Goal: Transaction & Acquisition: Purchase product/service

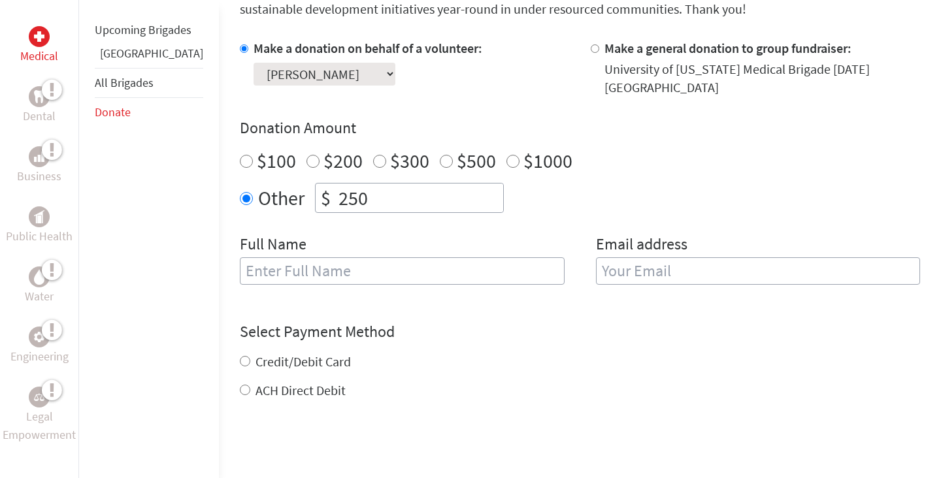
scroll to position [385, 0]
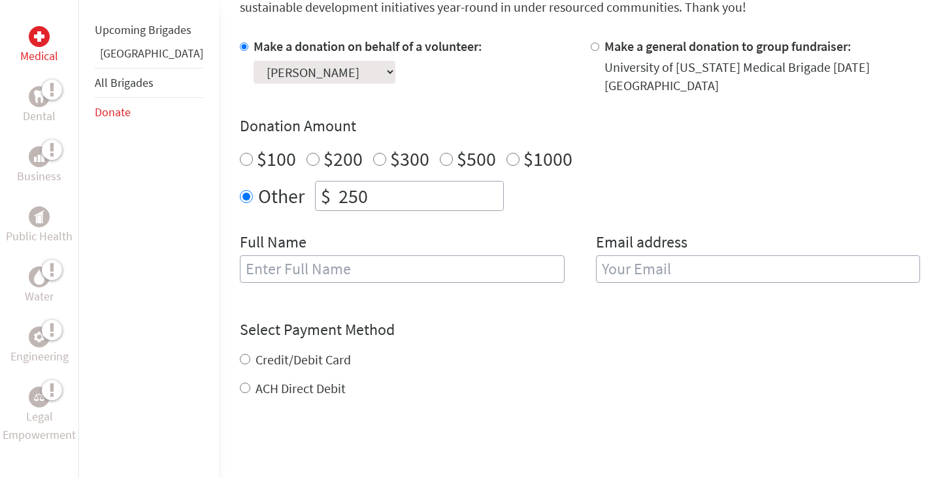
click at [240, 279] on input "text" at bounding box center [402, 269] width 325 height 27
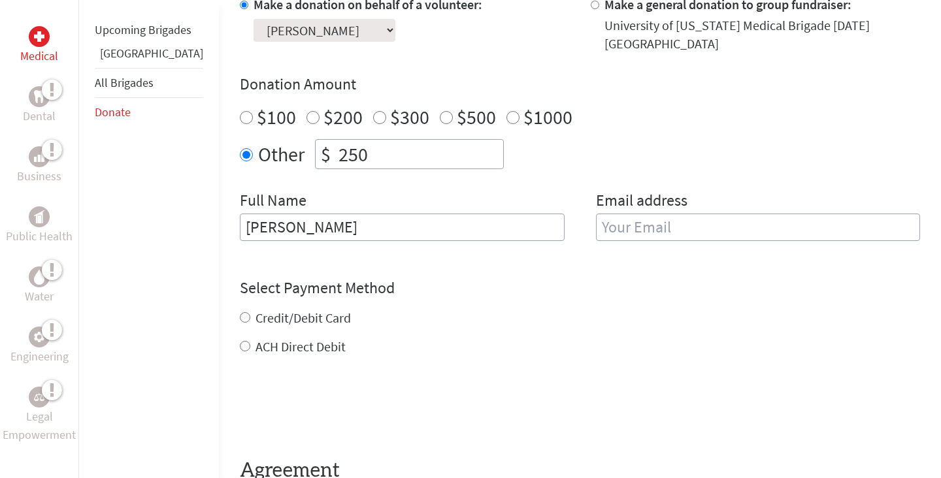
scroll to position [461, 0]
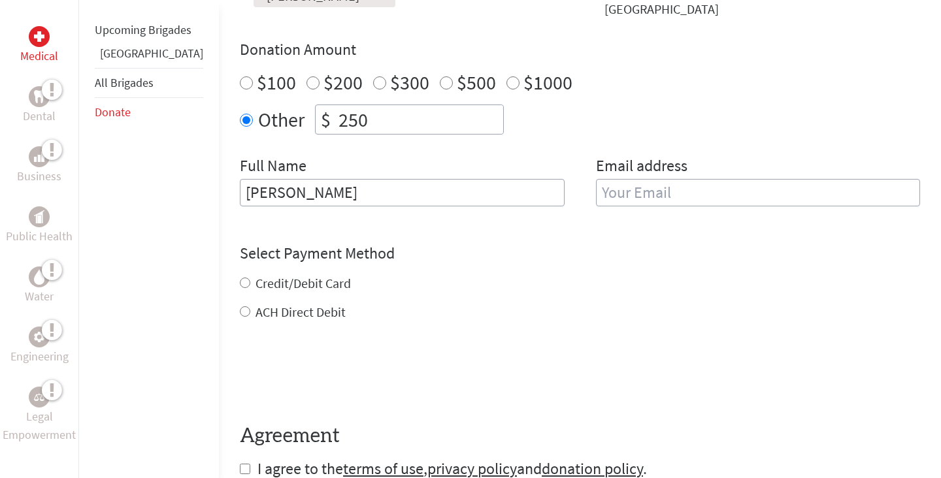
type input "[PERSON_NAME]"
click at [661, 192] on input "email" at bounding box center [758, 192] width 325 height 27
type input "[EMAIL_ADDRESS][DOMAIN_NAME]"
click at [436, 263] on div "Select Payment Method NOTE: American Express is not accepted. Please proceed no…" at bounding box center [580, 282] width 680 height 78
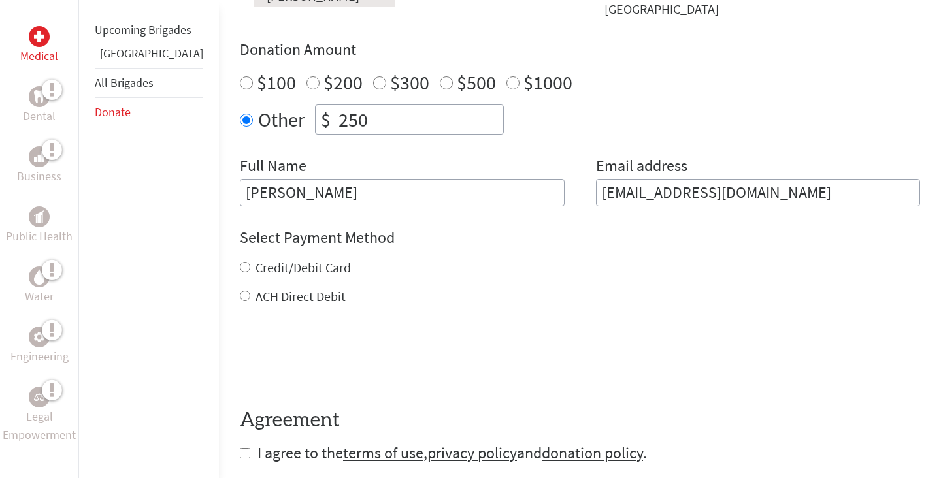
click at [240, 267] on input "Credit/Debit Card" at bounding box center [245, 267] width 10 height 10
radio input "true"
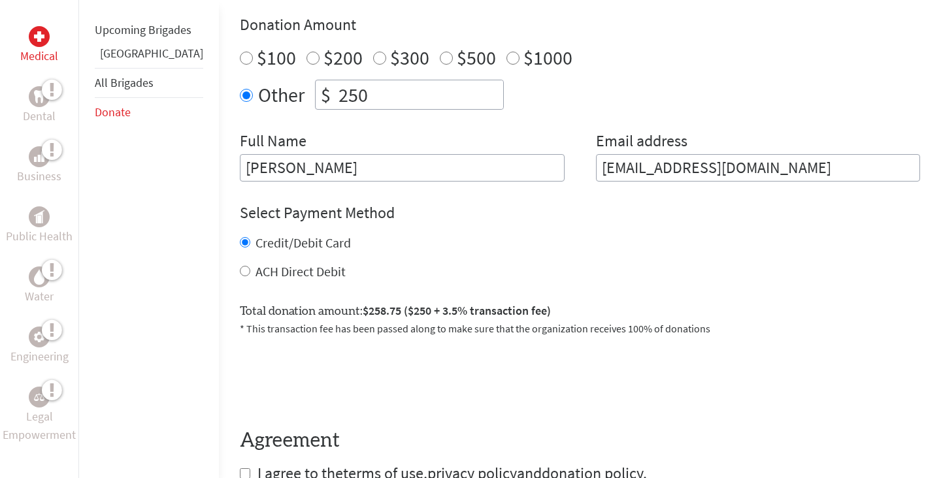
scroll to position [490, 0]
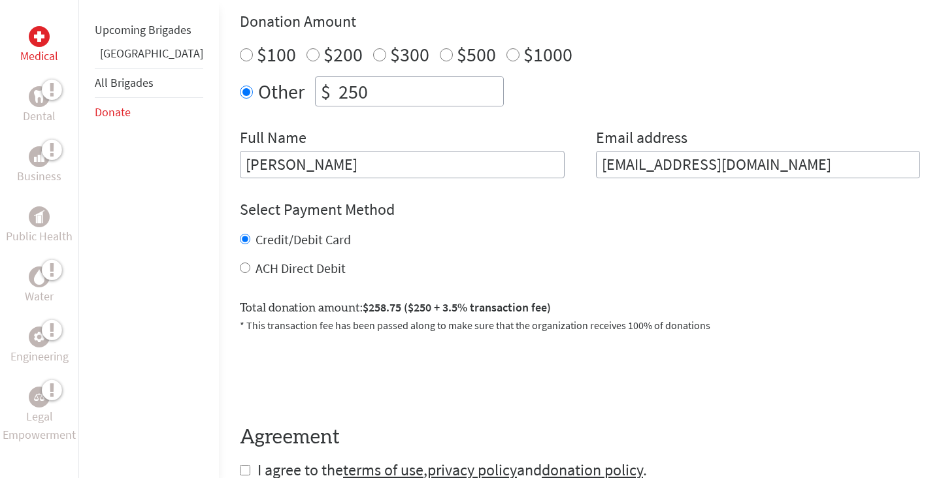
click at [240, 270] on input "ACH Direct Debit" at bounding box center [245, 268] width 10 height 10
radio input "true"
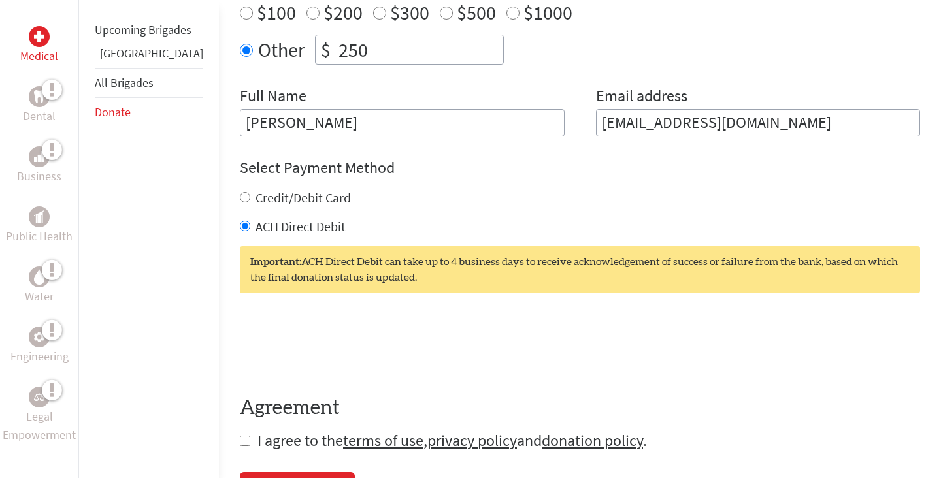
scroll to position [545, 0]
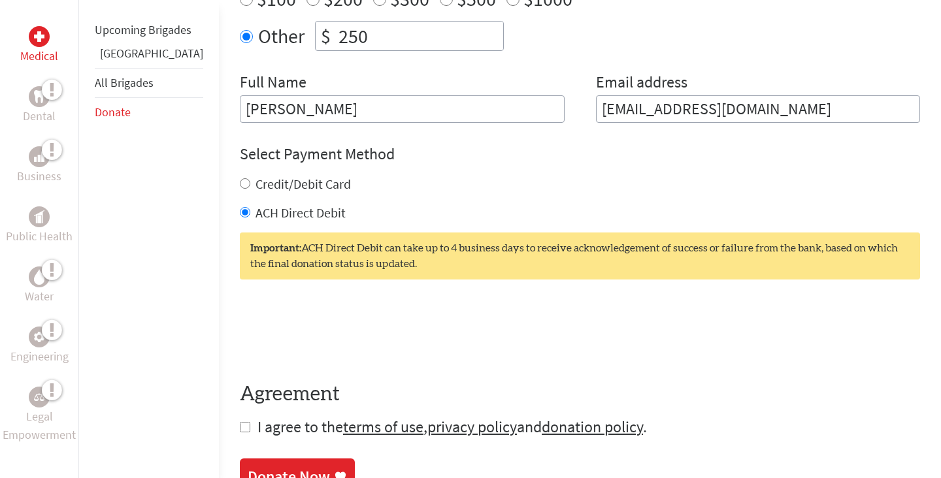
click at [437, 397] on h4 "Agreement" at bounding box center [580, 395] width 680 height 24
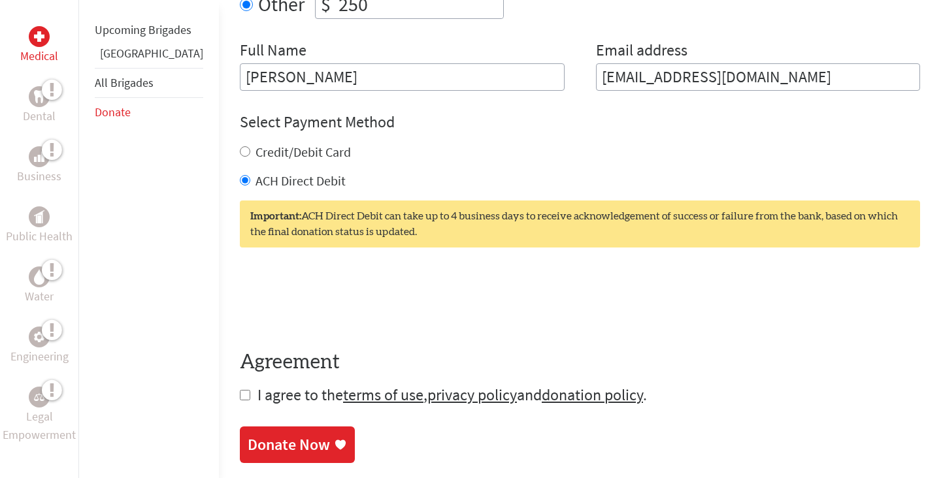
scroll to position [582, 0]
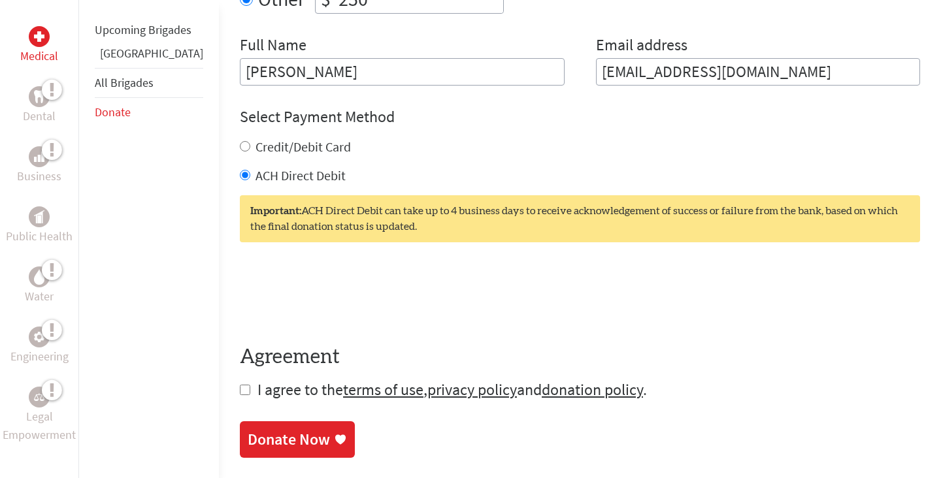
click at [240, 392] on input "checkbox" at bounding box center [245, 390] width 10 height 10
checkbox input "true"
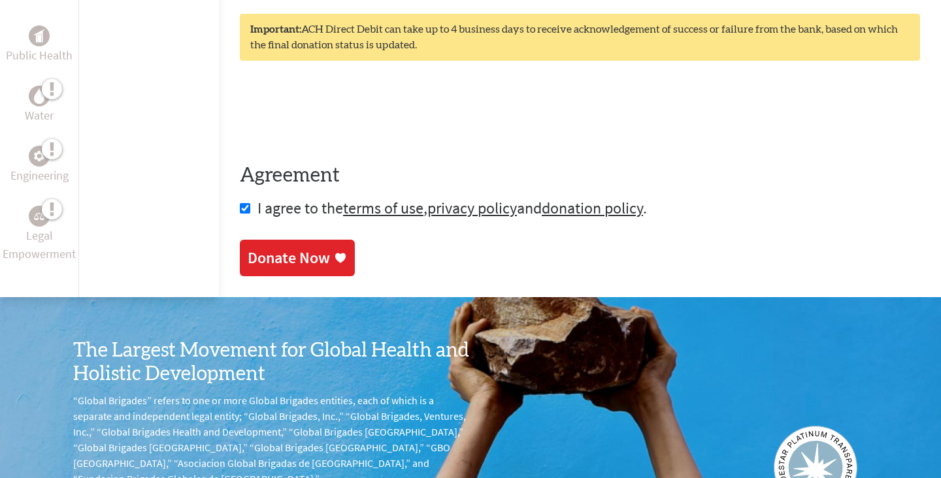
scroll to position [786, 0]
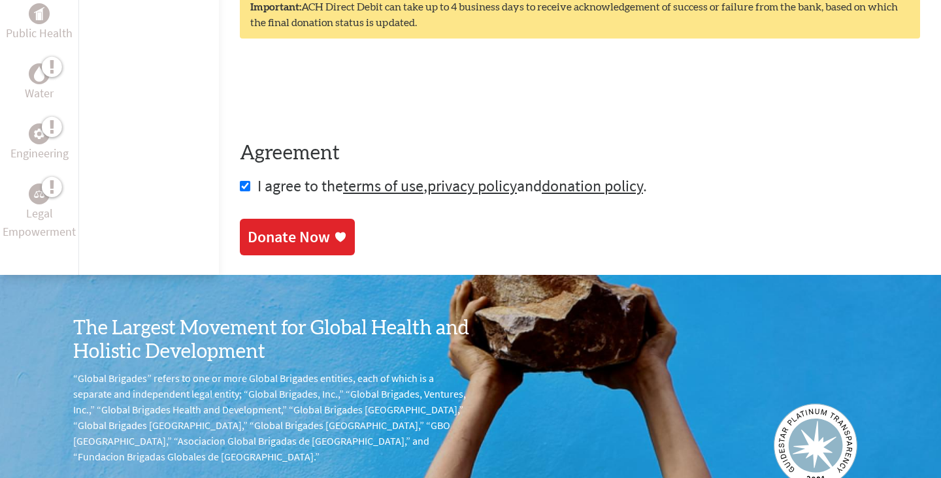
click at [252, 232] on div "Donate Now" at bounding box center [289, 237] width 82 height 21
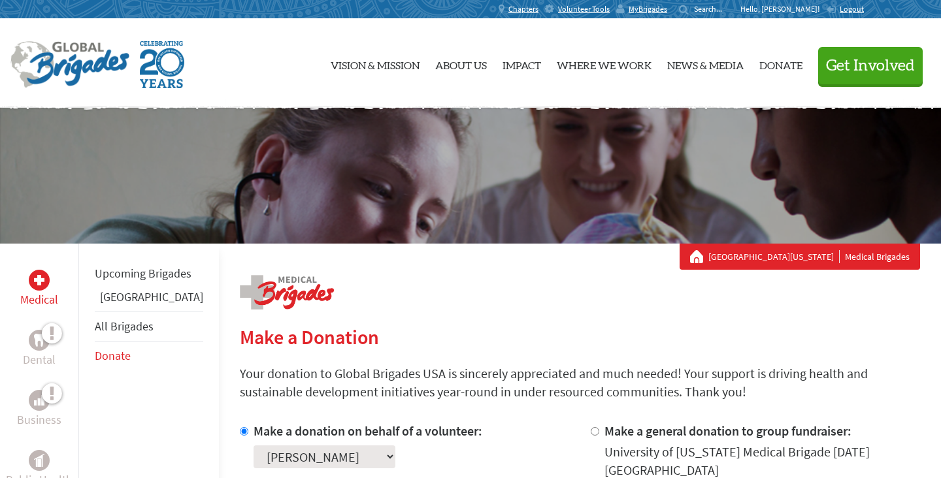
scroll to position [9, 0]
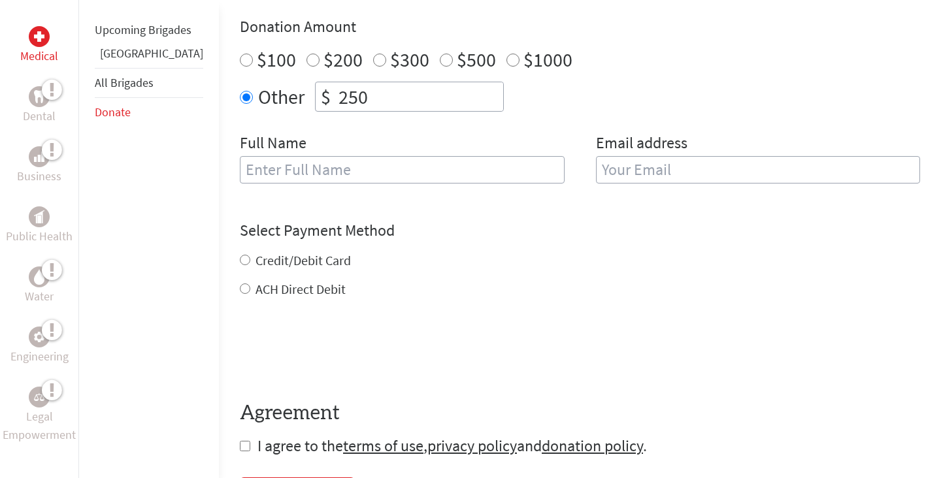
scroll to position [480, 0]
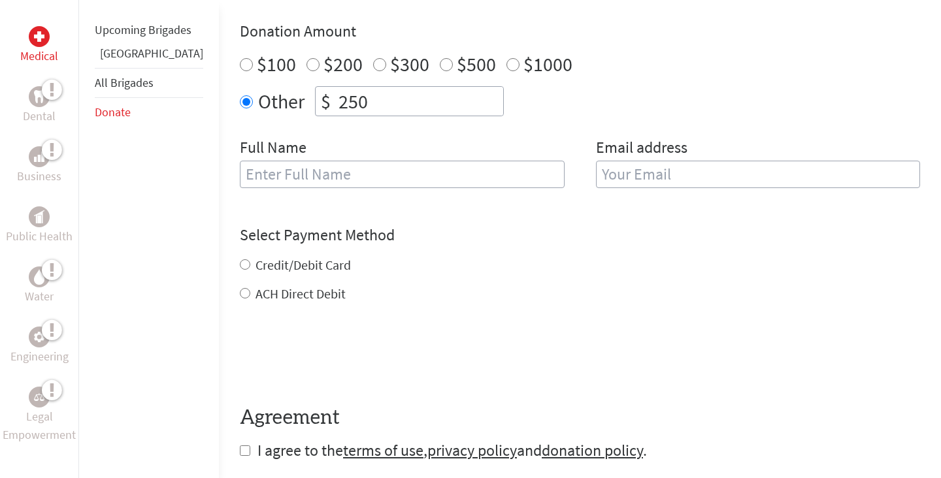
click at [300, 176] on input "text" at bounding box center [402, 174] width 325 height 27
type input "[PERSON_NAME]"
click at [716, 172] on input "email" at bounding box center [758, 174] width 325 height 27
type input "[EMAIL_ADDRESS][DOMAIN_NAME]"
click at [240, 292] on form "Make a donation on behalf of a volunteer: Select a volunteer... [PERSON_NAME] […" at bounding box center [580, 201] width 680 height 519
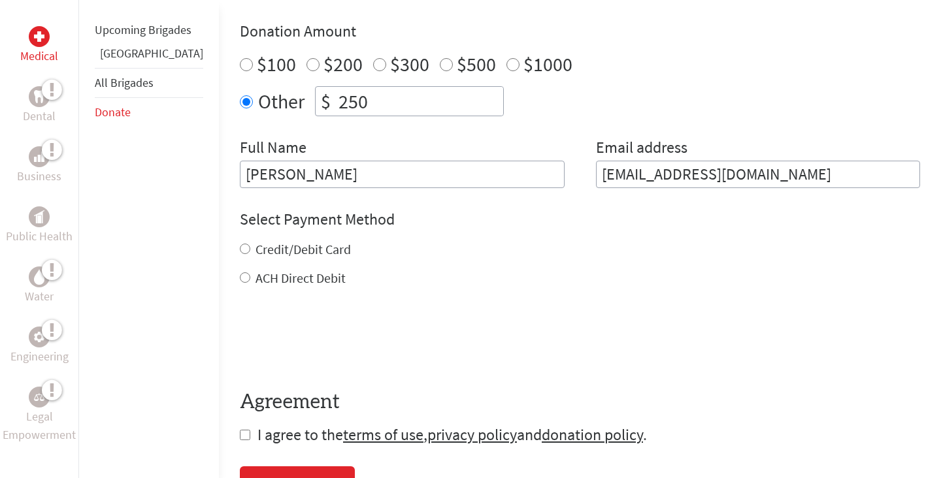
click at [240, 279] on input "ACH Direct Debit" at bounding box center [245, 278] width 10 height 10
radio input "true"
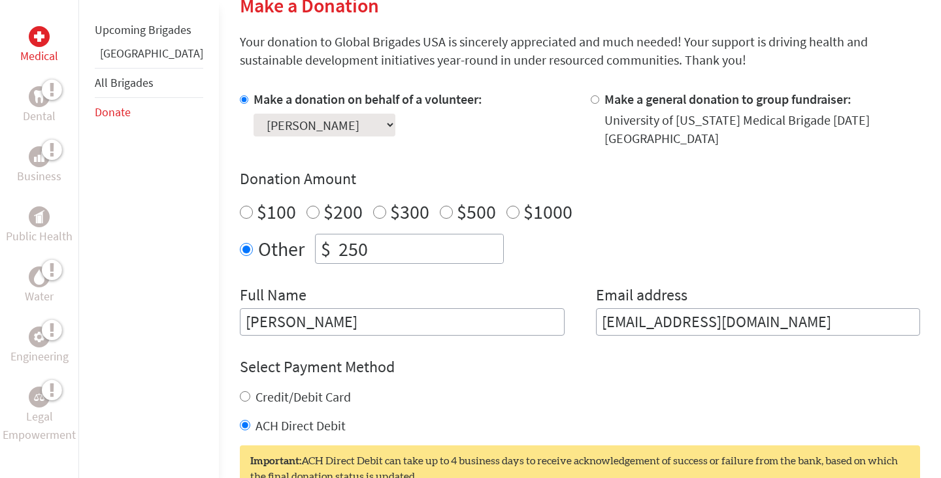
scroll to position [383, 0]
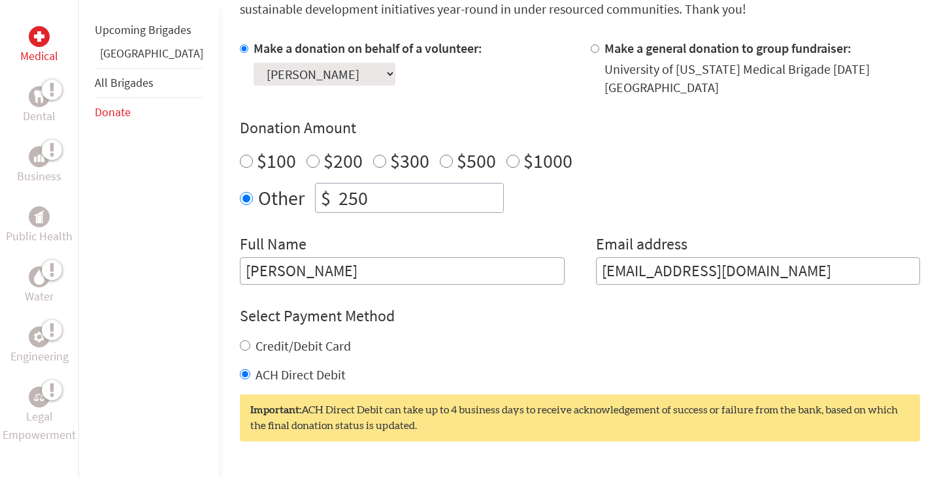
click at [240, 346] on input "Credit/Debit Card" at bounding box center [245, 346] width 10 height 10
radio input "true"
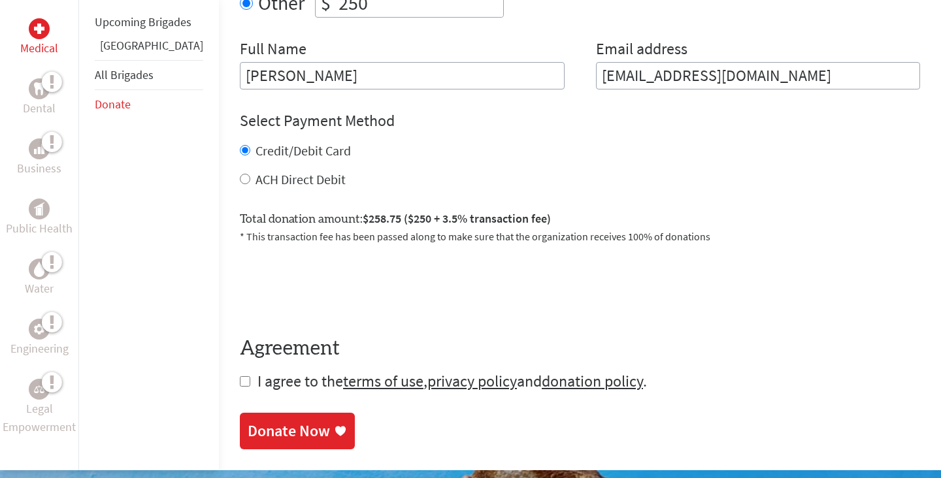
scroll to position [616, 0]
